Goal: Find specific page/section: Find specific page/section

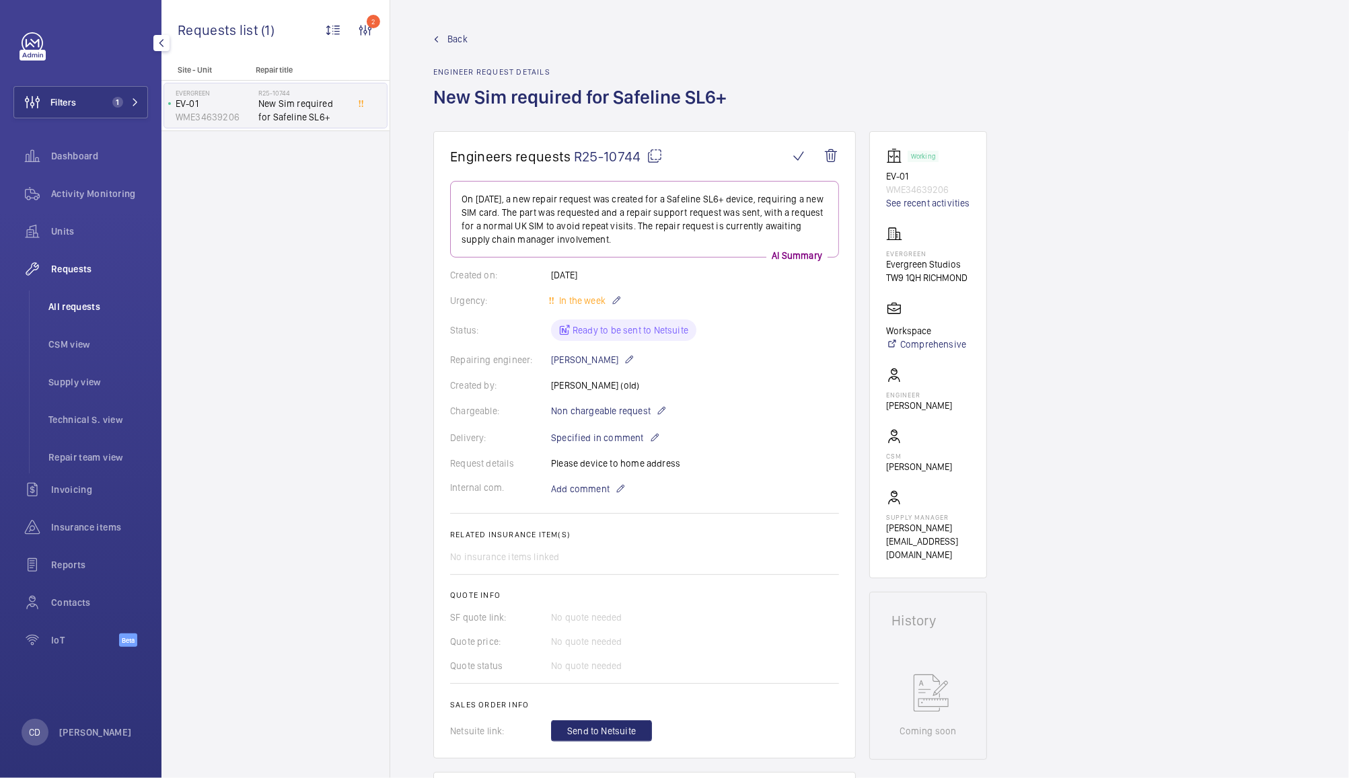
click at [80, 309] on span "All requests" at bounding box center [98, 306] width 100 height 13
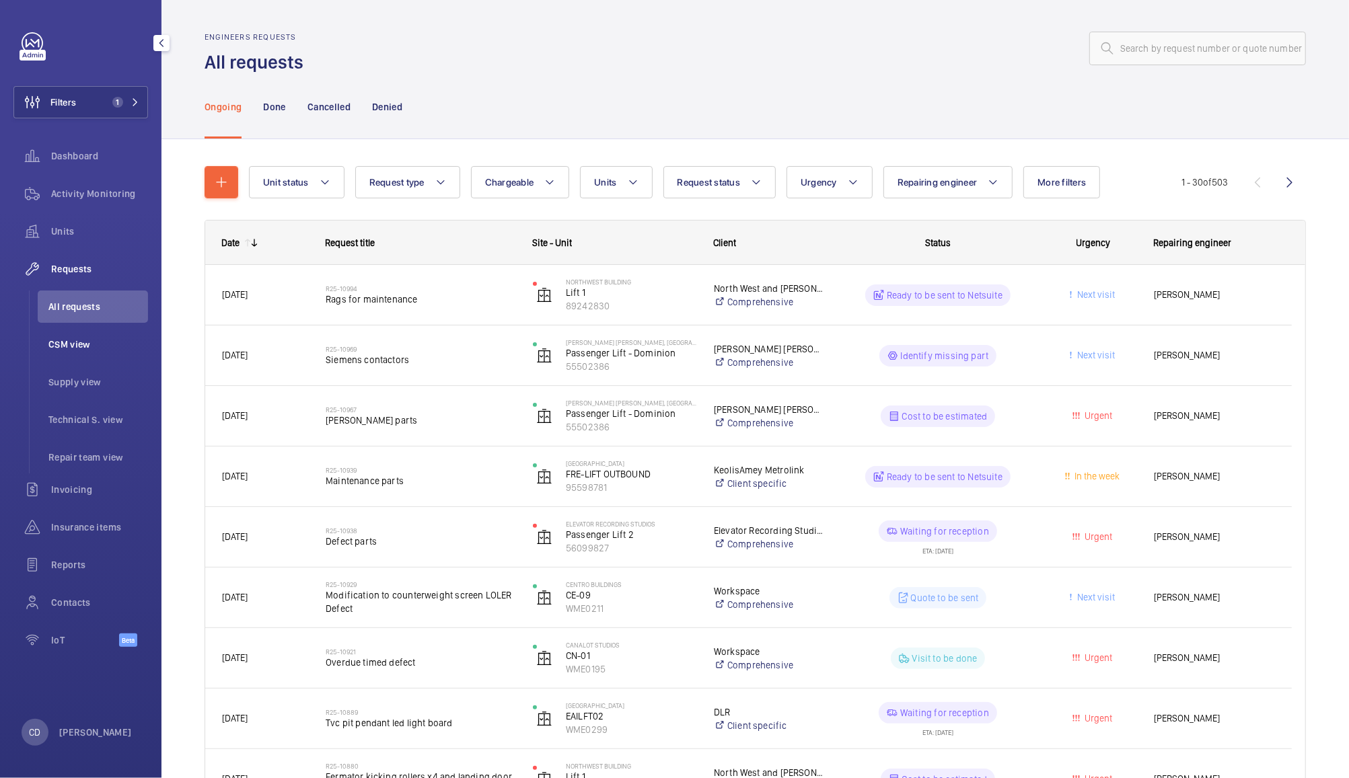
click at [77, 347] on span "CSM view" at bounding box center [98, 344] width 100 height 13
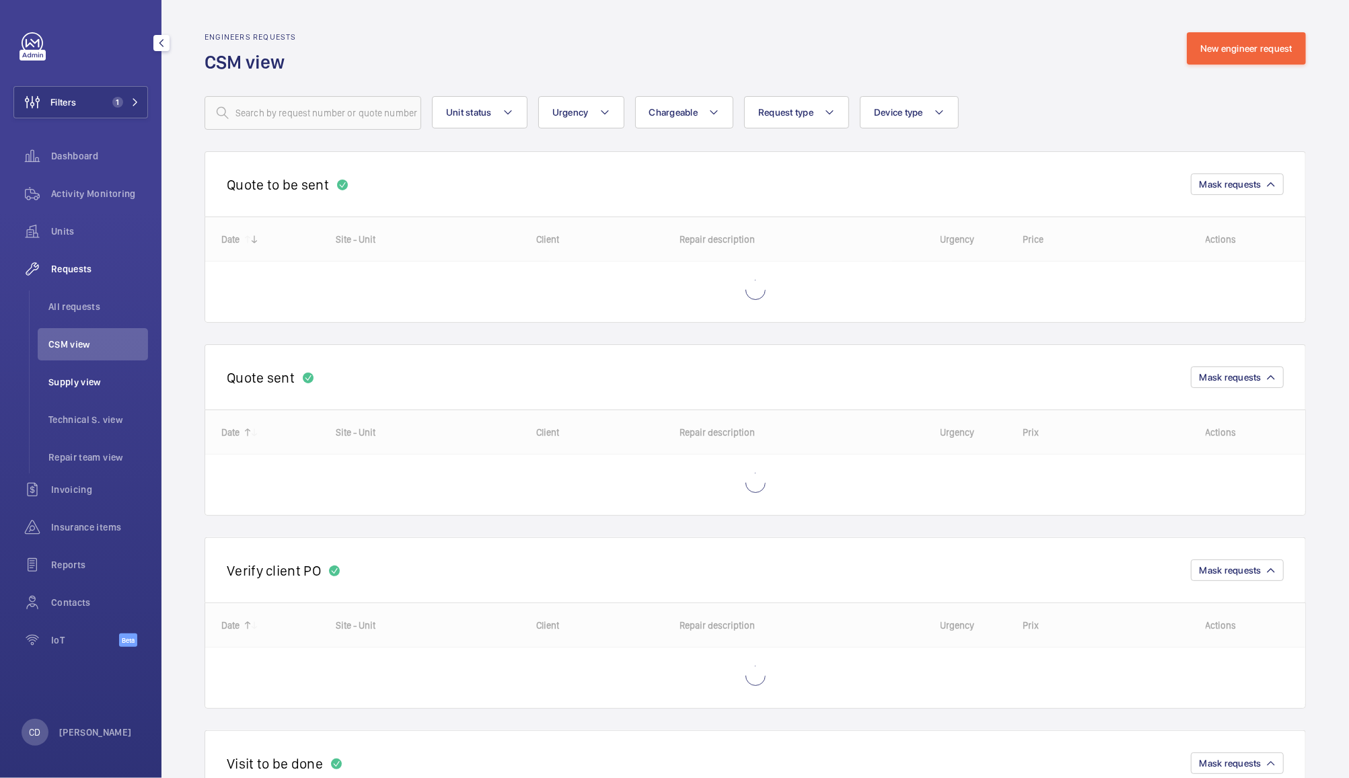
click at [74, 388] on span "Supply view" at bounding box center [98, 381] width 100 height 13
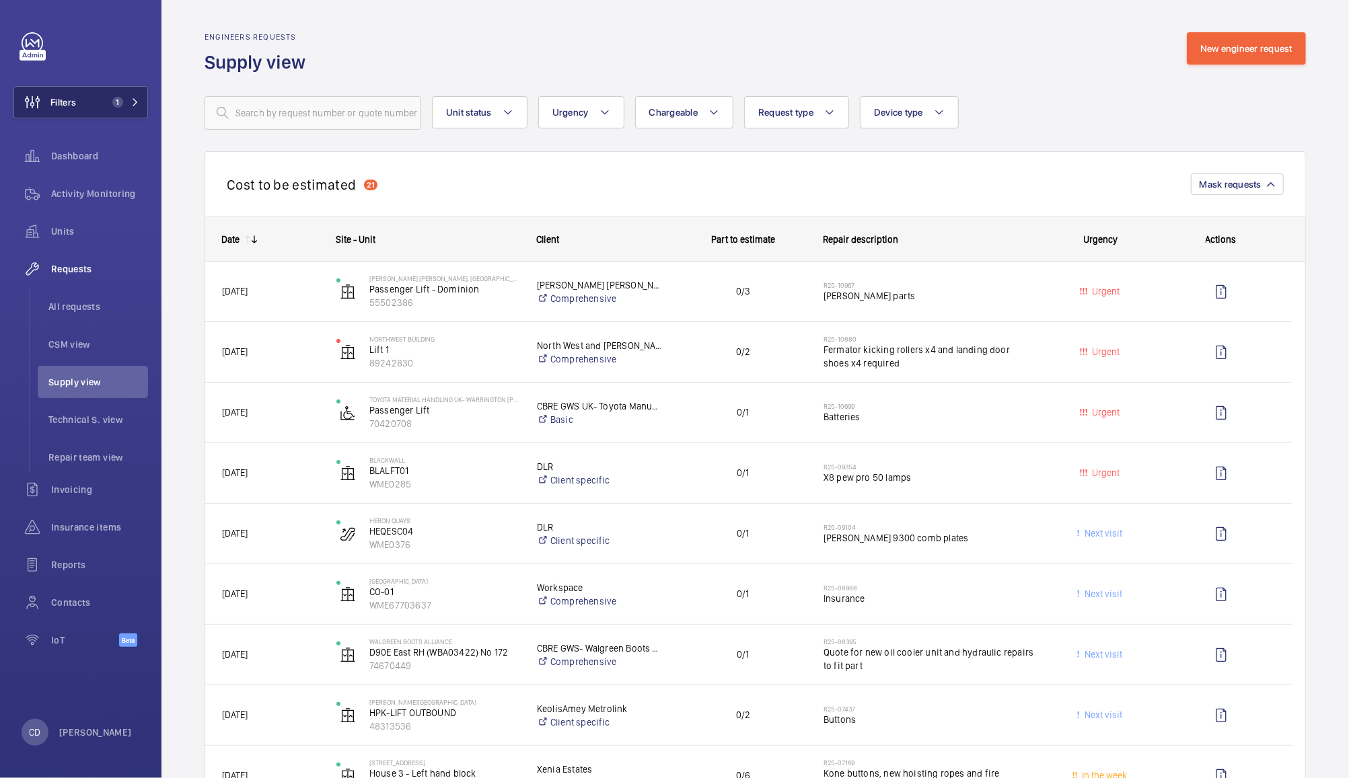
click at [73, 96] on span "Filters" at bounding box center [63, 102] width 26 height 13
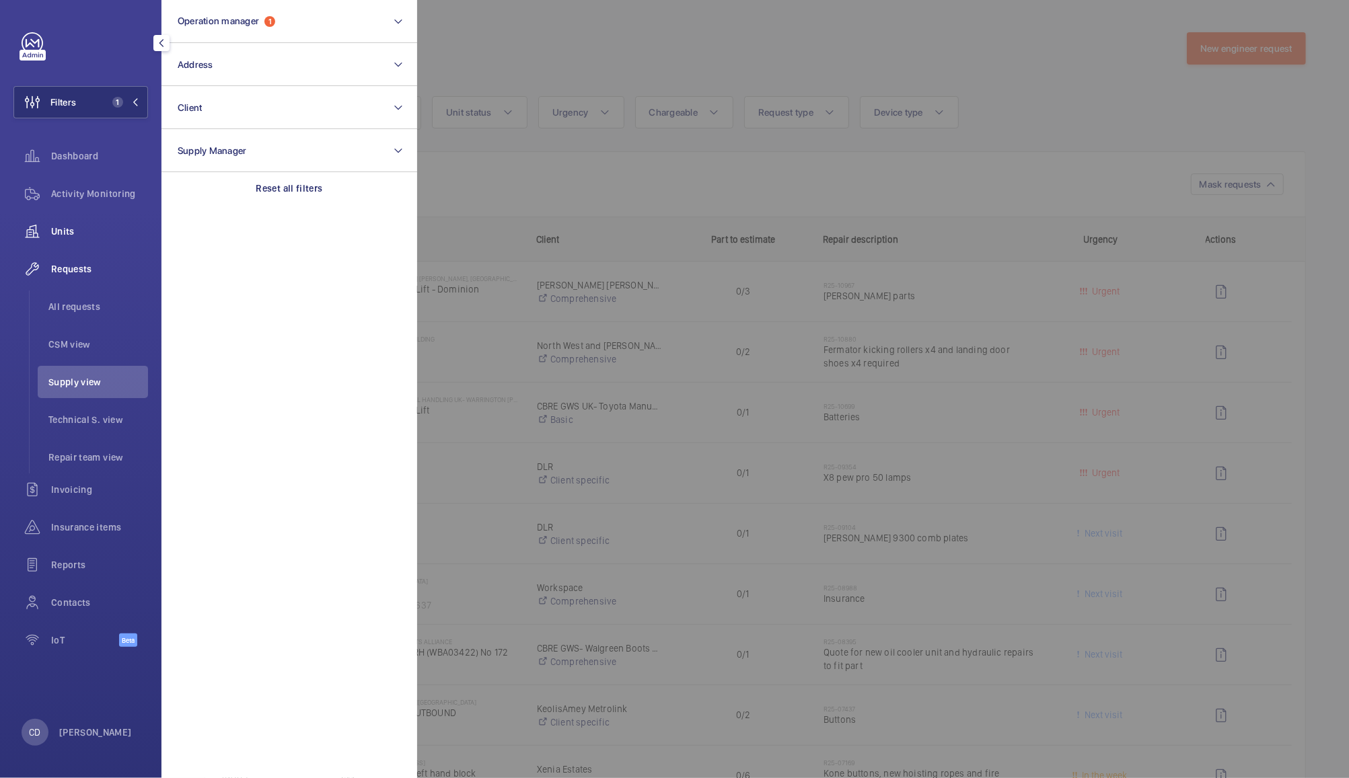
click at [69, 226] on span "Units" at bounding box center [99, 231] width 97 height 13
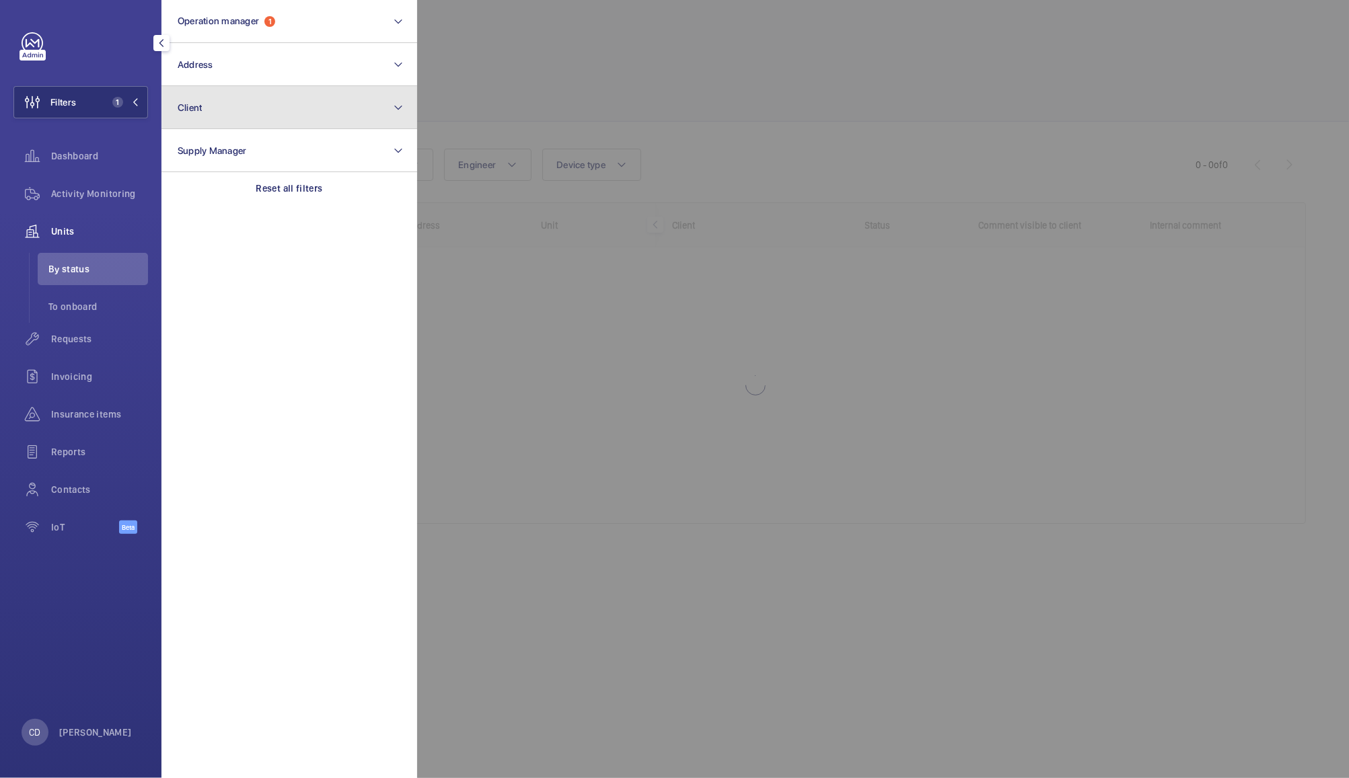
click at [243, 119] on button "Client" at bounding box center [289, 107] width 256 height 43
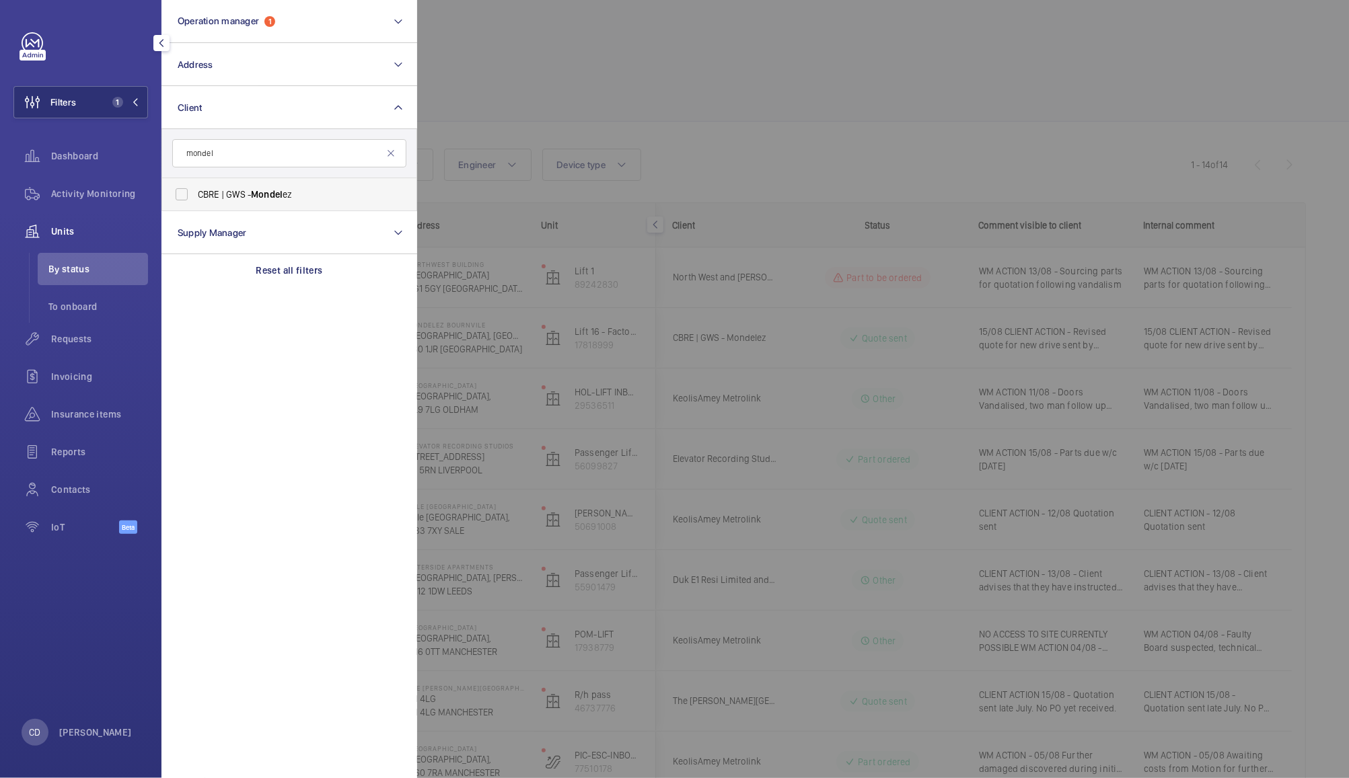
type input "mondel"
click at [201, 178] on label "CBRE | GWS - Mondel ez" at bounding box center [279, 194] width 234 height 32
click at [195, 181] on input "CBRE | GWS - Mondel ez" at bounding box center [181, 194] width 27 height 27
checkbox input "true"
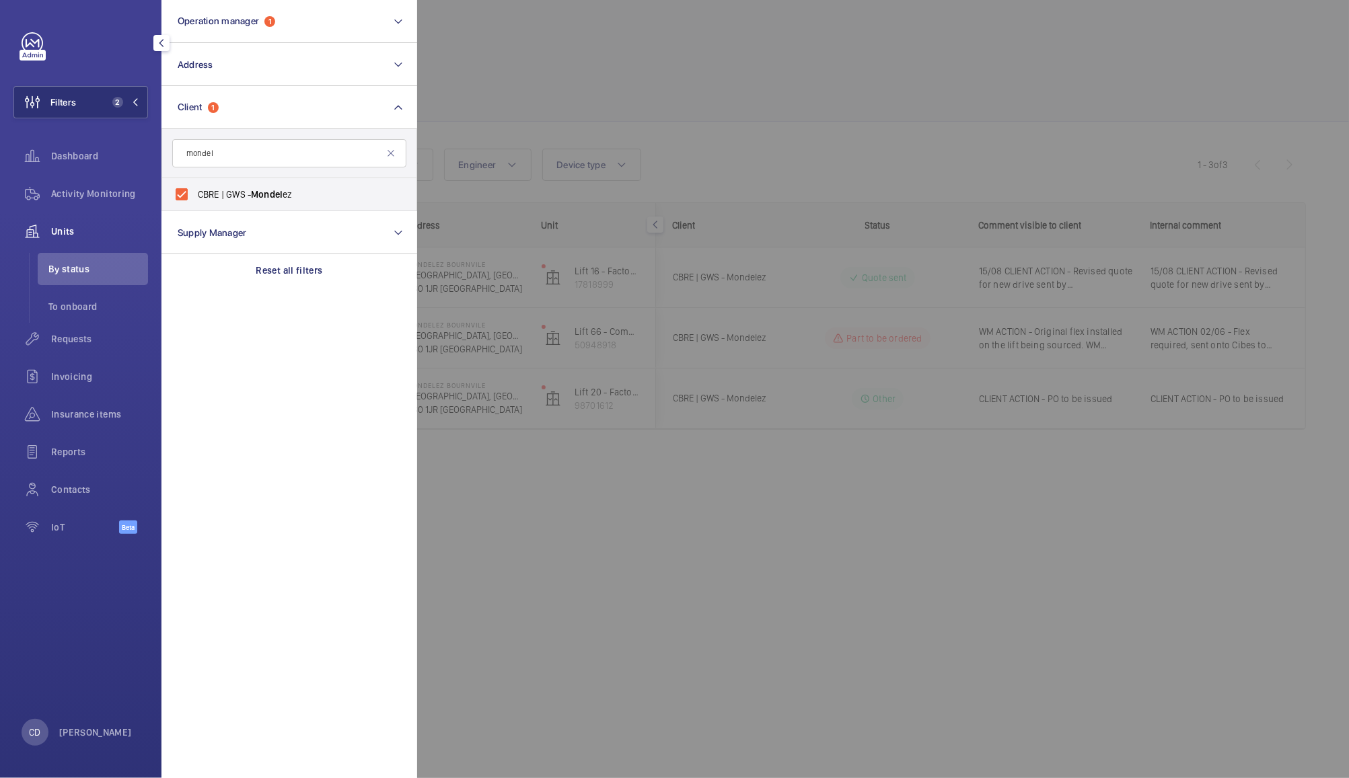
click at [602, 605] on div at bounding box center [1091, 389] width 1349 height 778
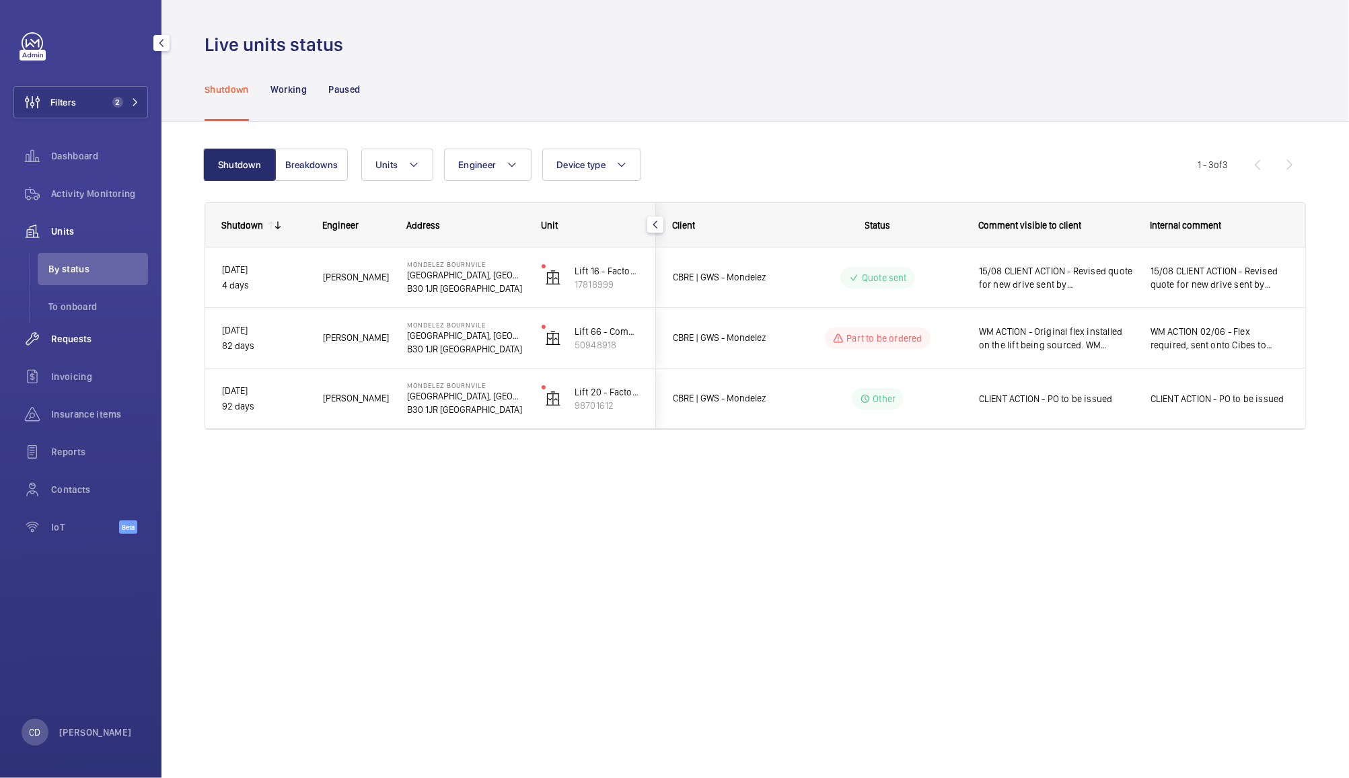
click at [75, 339] on span "Requests" at bounding box center [99, 338] width 97 height 13
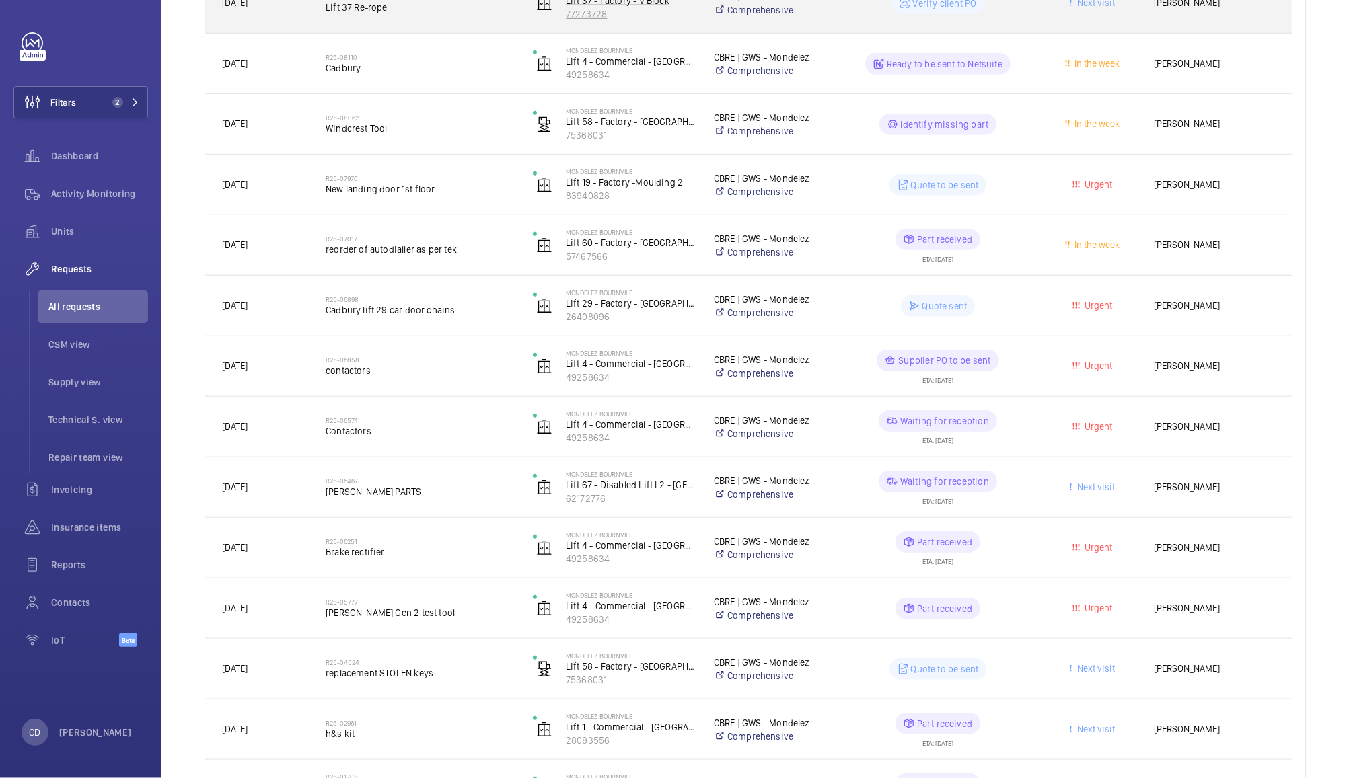
scroll to position [657, 0]
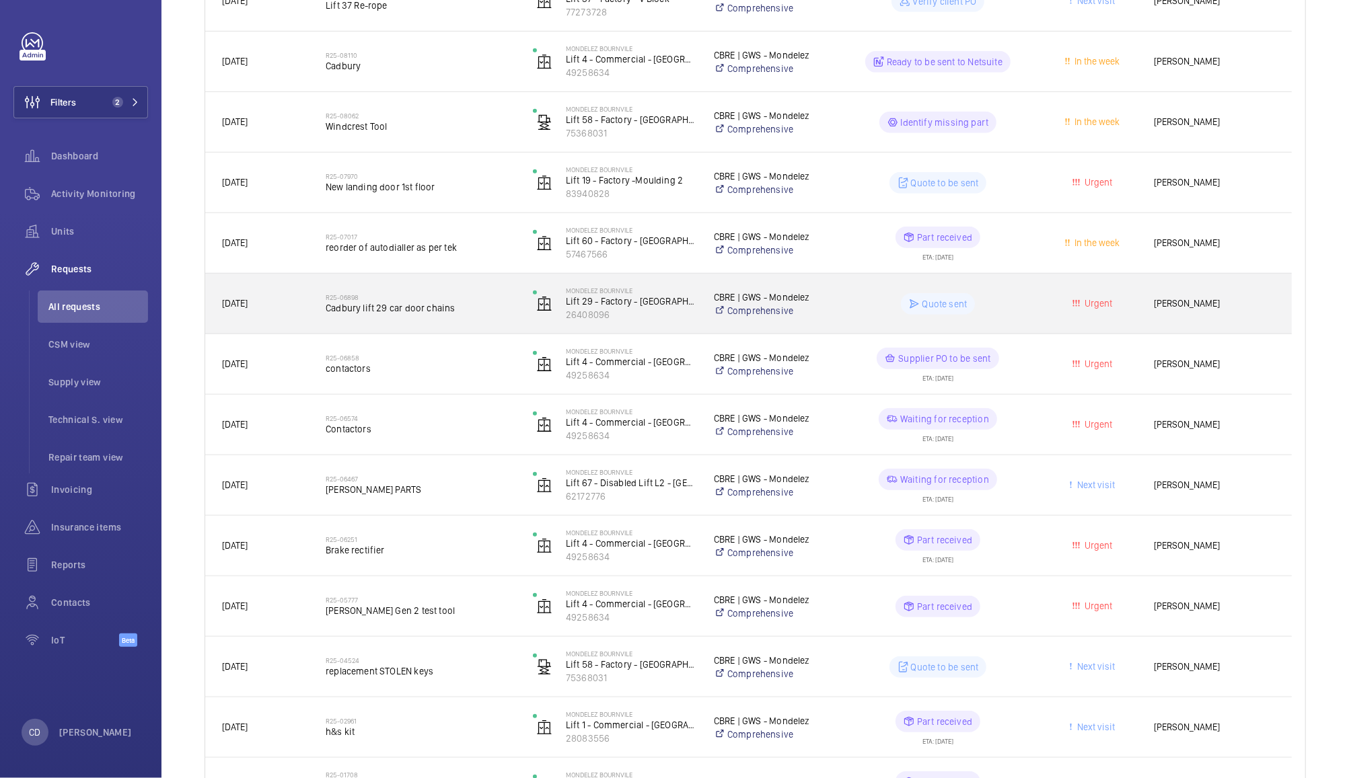
click at [867, 307] on wm-front-pills-cell "Quote sent" at bounding box center [938, 304] width 190 height 22
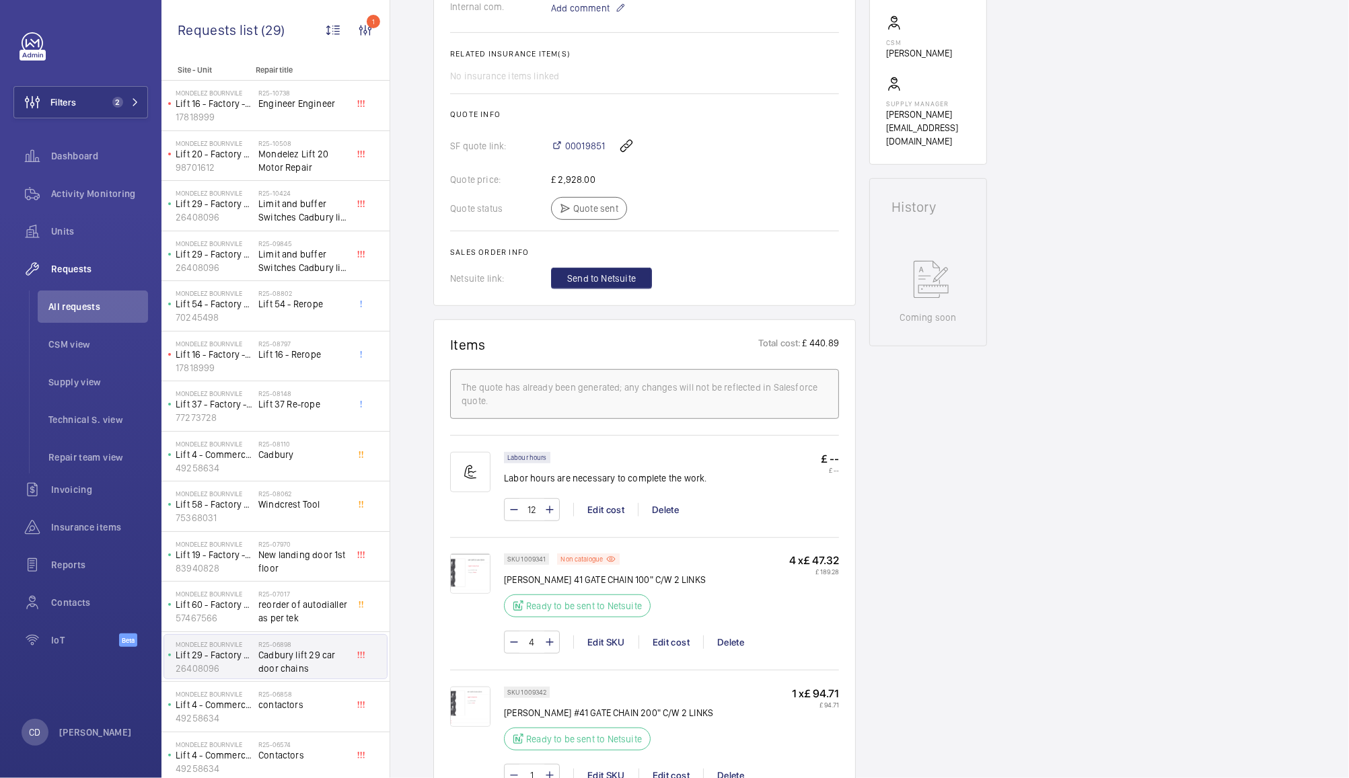
scroll to position [433, 0]
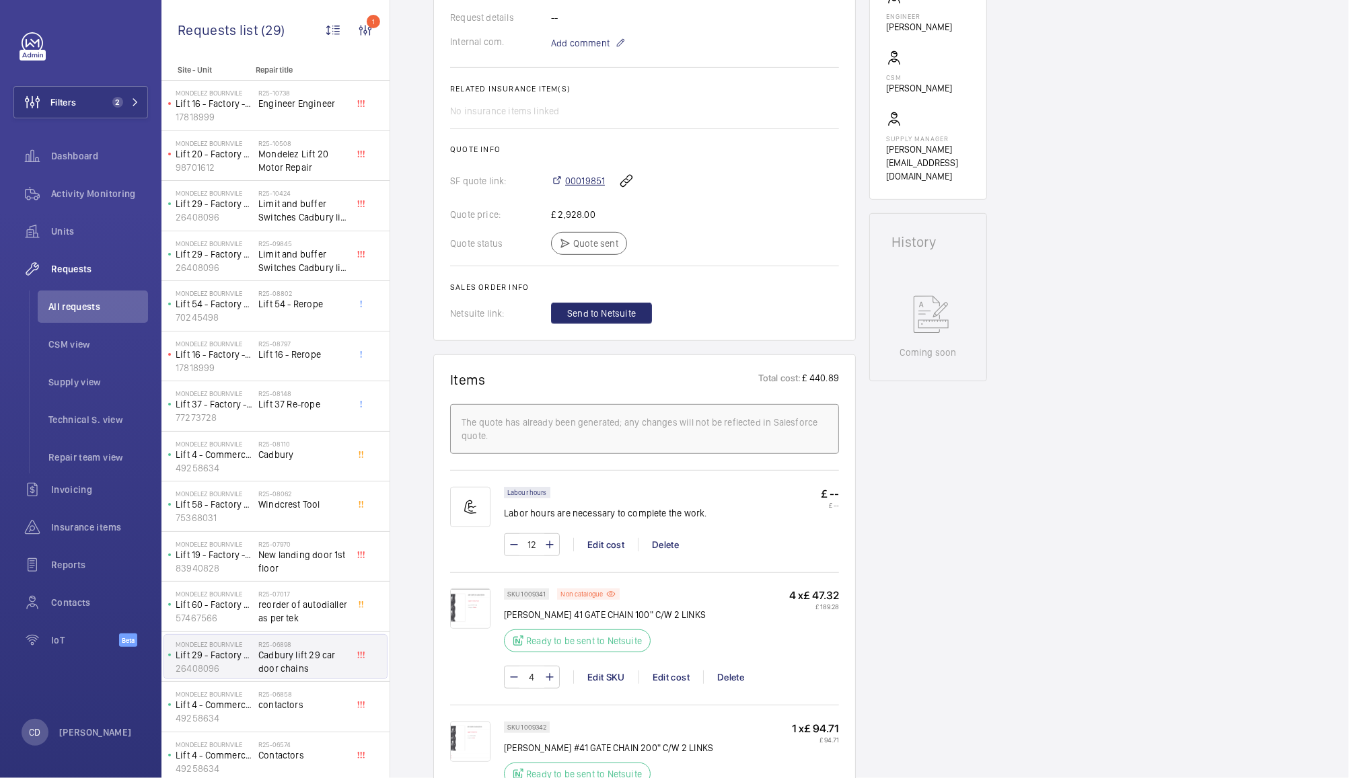
click at [583, 188] on span "00019851" at bounding box center [585, 180] width 40 height 13
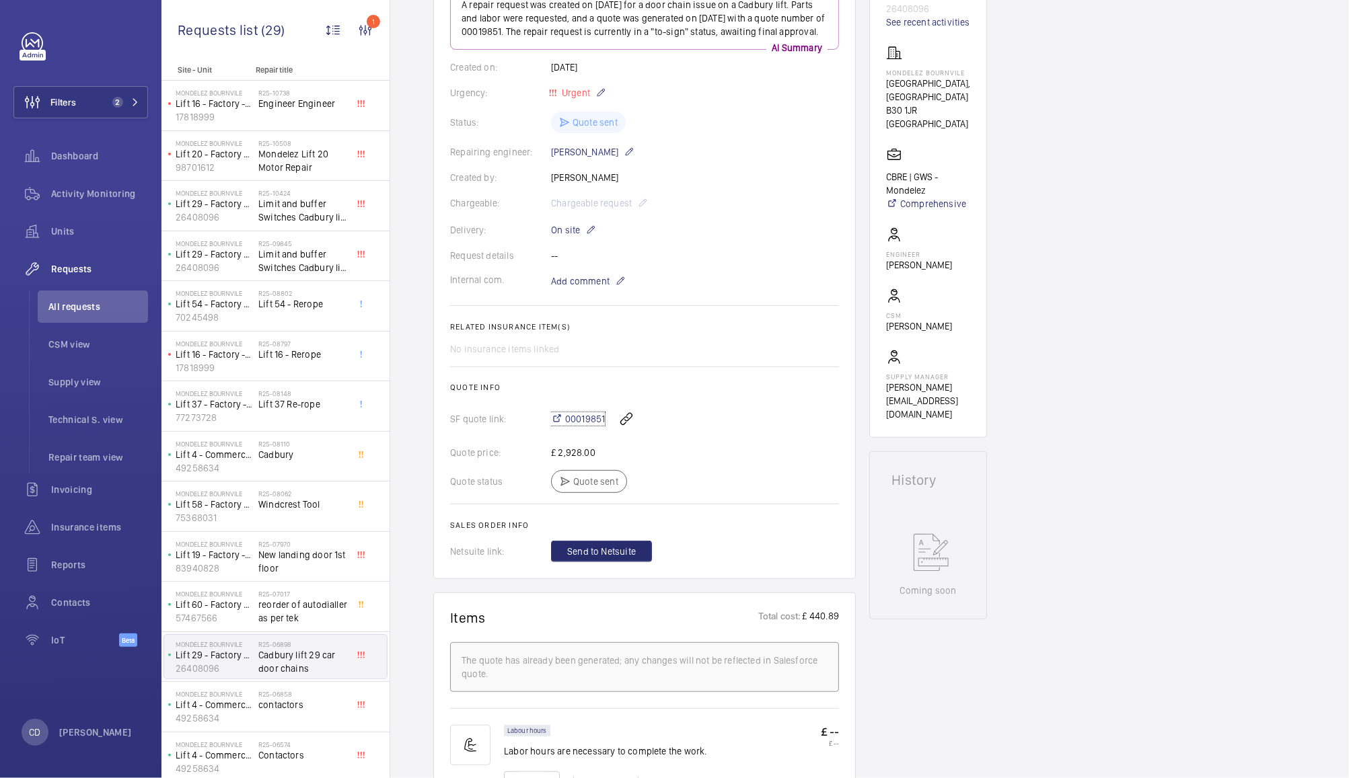
scroll to position [0, 0]
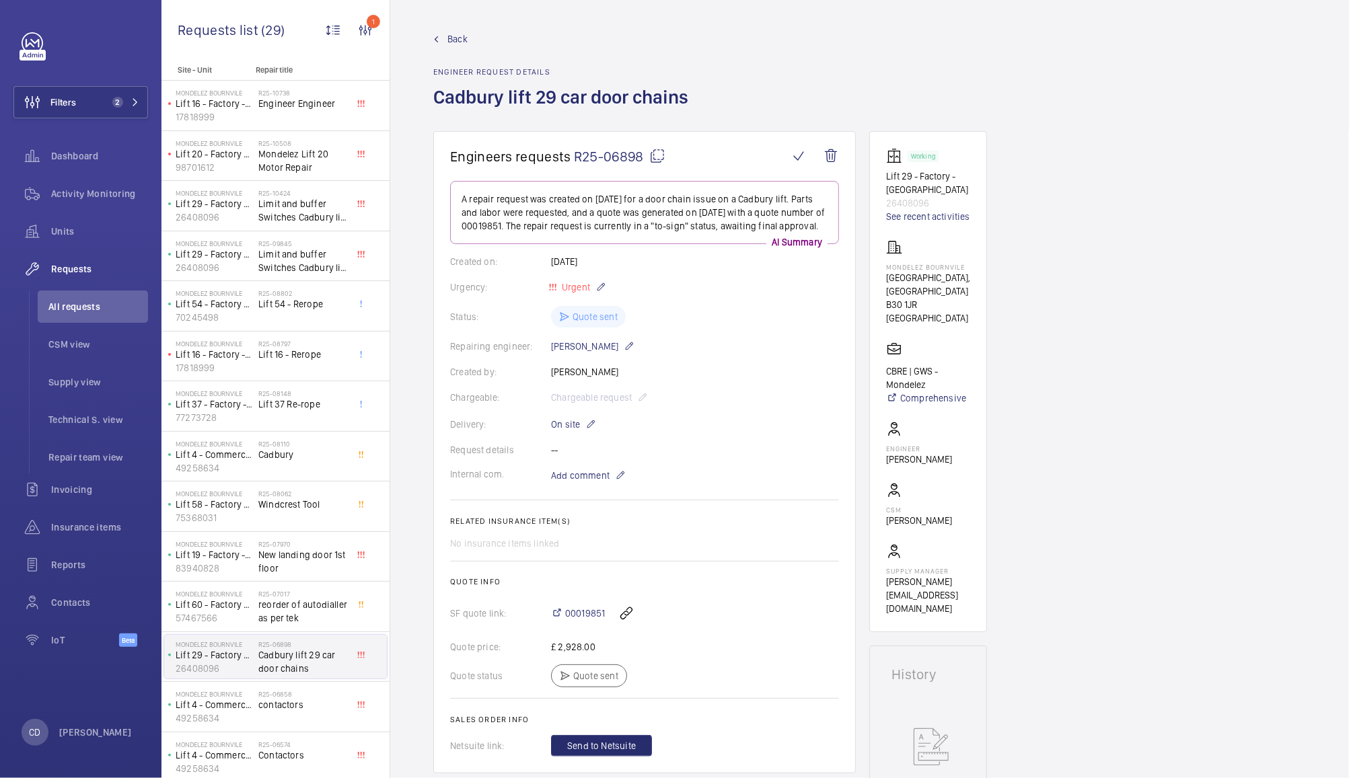
click at [657, 148] on mat-icon at bounding box center [657, 156] width 16 height 16
click at [656, 152] on mat-icon at bounding box center [657, 156] width 16 height 16
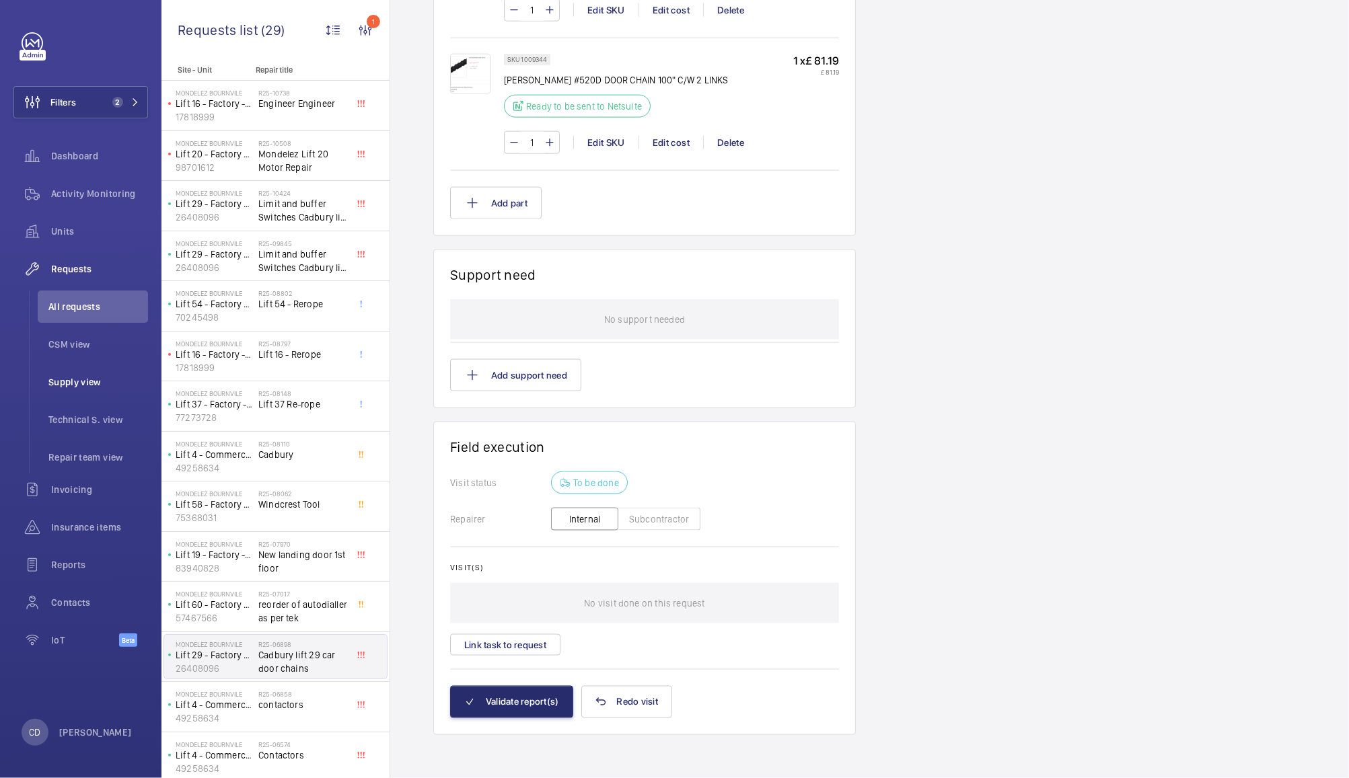
click at [81, 388] on span "Supply view" at bounding box center [98, 381] width 100 height 13
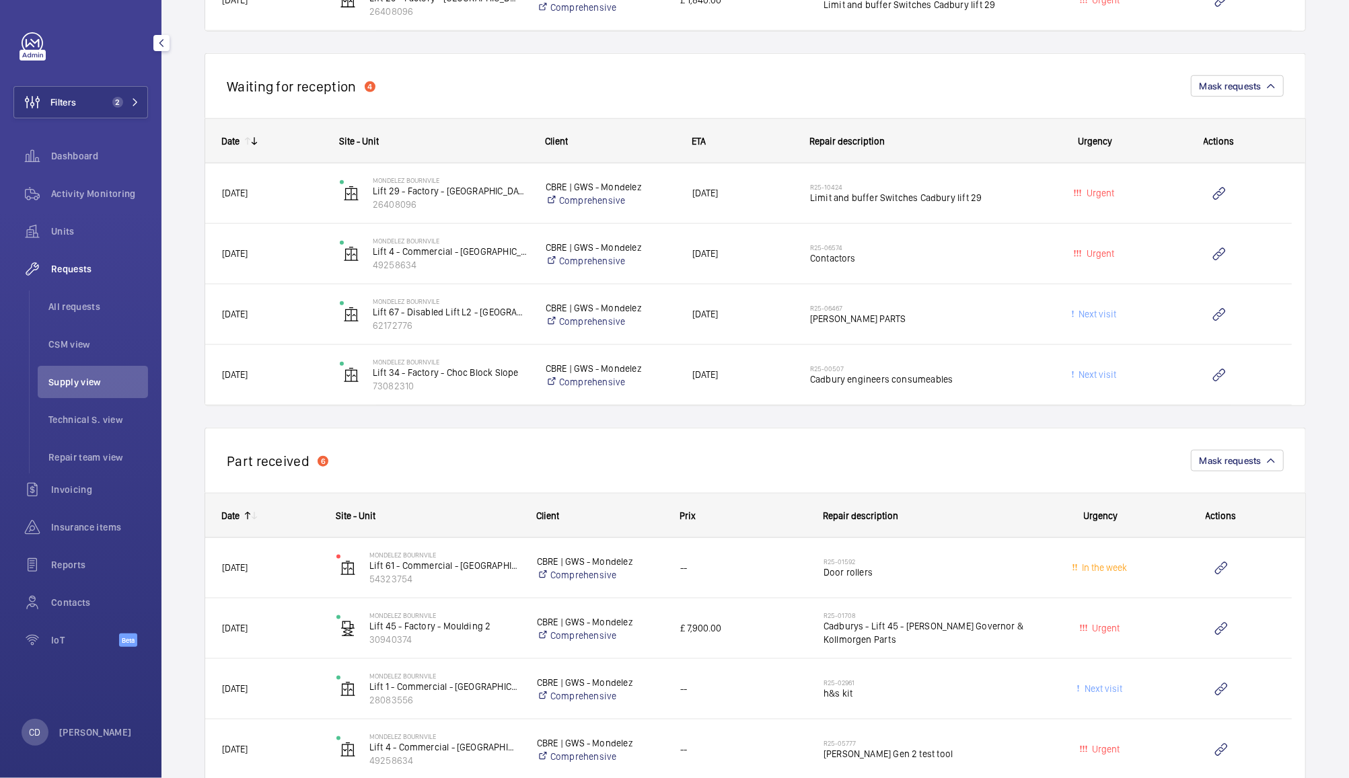
scroll to position [1147, 0]
